Goal: Information Seeking & Learning: Understand process/instructions

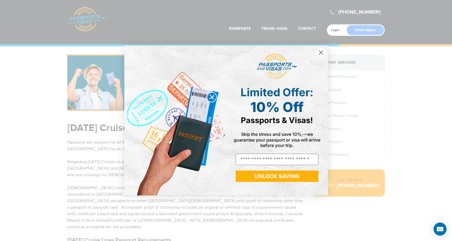
click at [320, 55] on circle "Close dialog" at bounding box center [320, 52] width 9 height 9
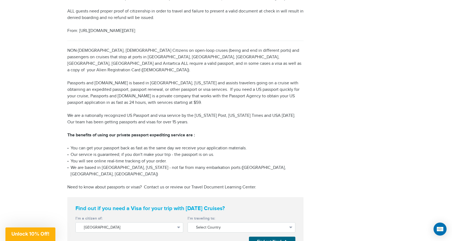
scroll to position [380, 0]
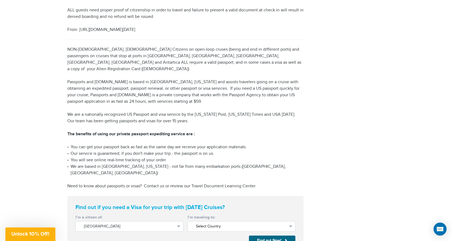
click at [287, 221] on button "Select Country" at bounding box center [241, 226] width 108 height 10
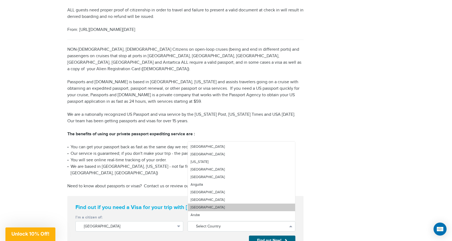
scroll to position [27, 0]
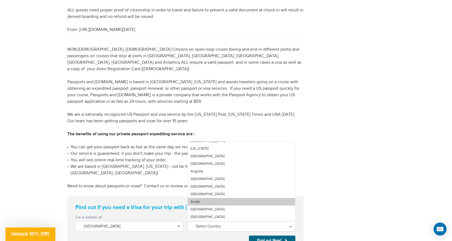
click at [197, 200] on span "Aruba" at bounding box center [194, 202] width 9 height 4
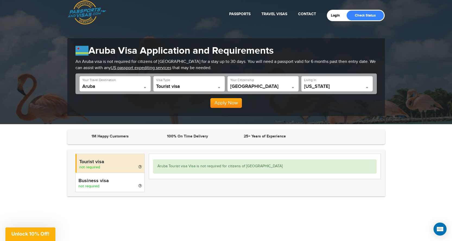
scroll to position [27, 0]
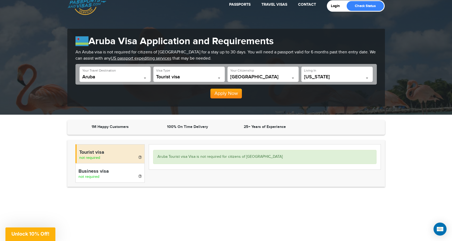
click at [220, 76] on span at bounding box center [218, 78] width 5 height 7
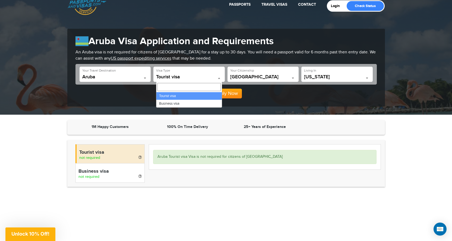
click at [47, 113] on div "720-790-5143 Passports & Visas.com Login Check Status Passports Passport Renewa…" at bounding box center [226, 44] width 452 height 142
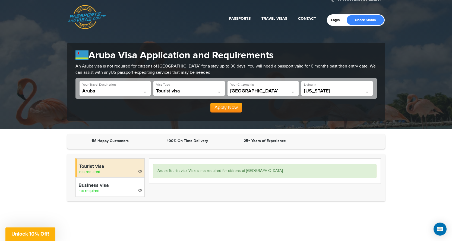
scroll to position [0, 0]
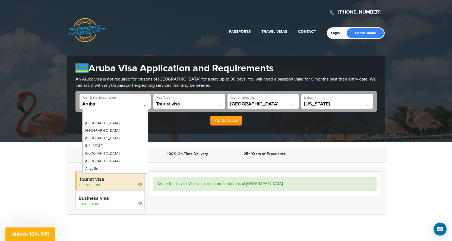
click at [144, 104] on span at bounding box center [144, 105] width 5 height 7
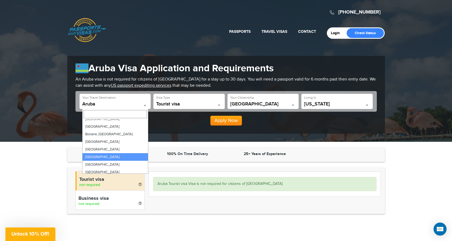
scroll to position [169, 0]
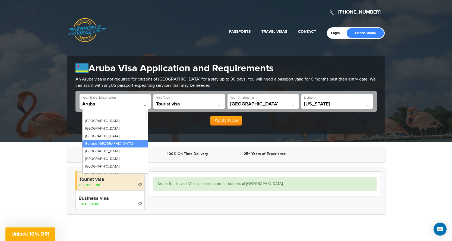
select select "**********"
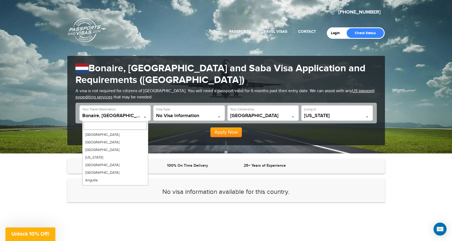
click at [144, 115] on span at bounding box center [144, 116] width 5 height 7
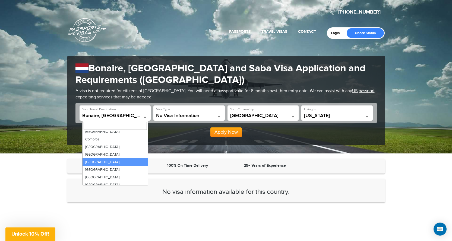
scroll to position [365, 0]
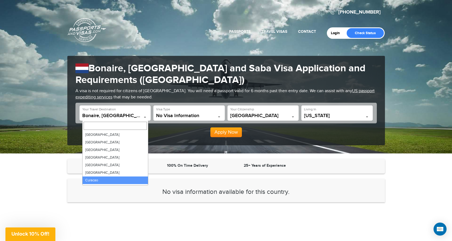
select select "*******"
